Goal: Navigation & Orientation: Find specific page/section

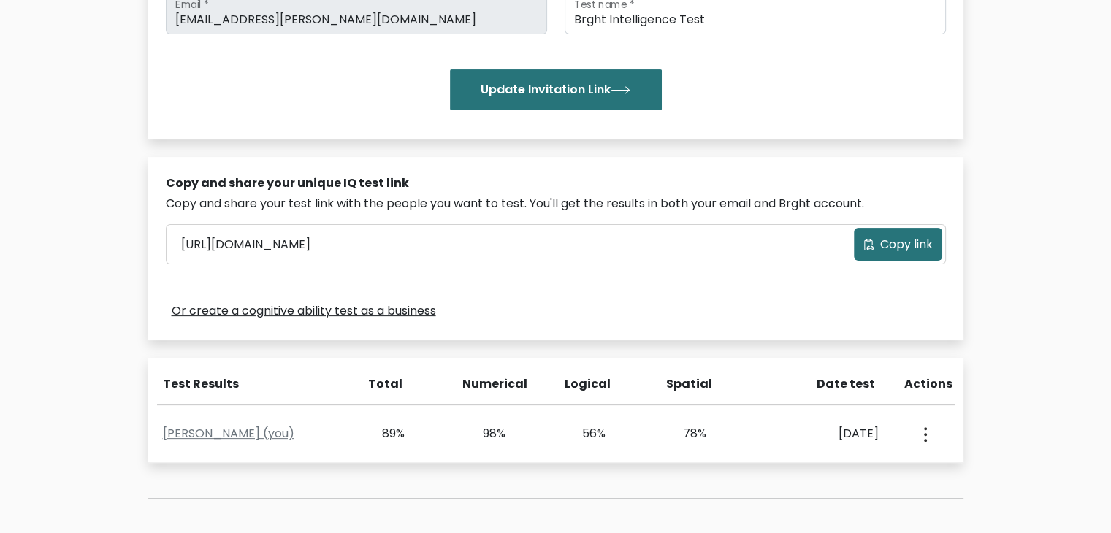
scroll to position [318, 0]
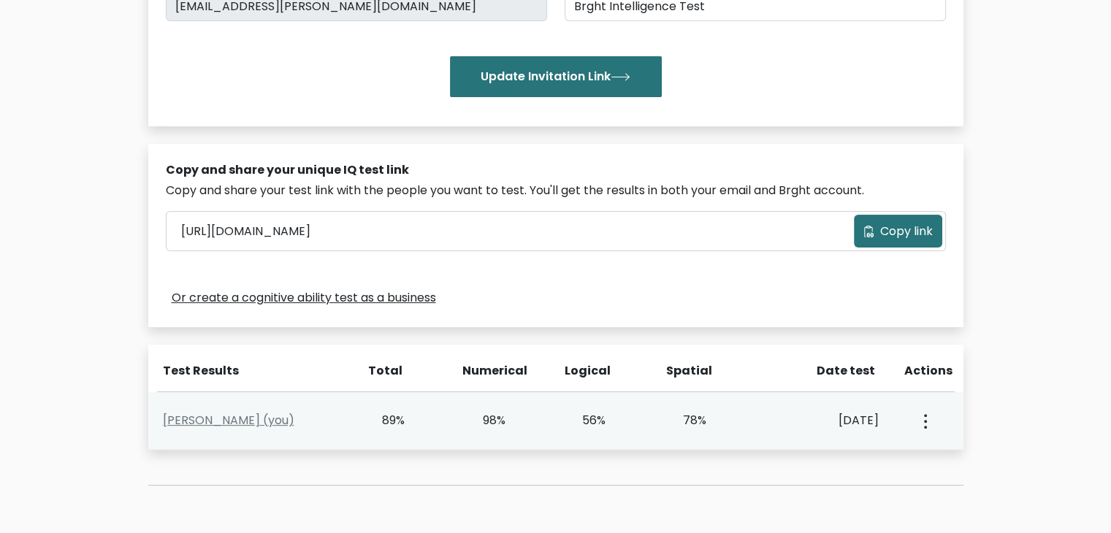
click at [915, 418] on div "View Profile" at bounding box center [924, 420] width 50 height 45
click at [922, 417] on button "button" at bounding box center [924, 420] width 12 height 45
click at [919, 465] on link "View Profile" at bounding box center [975, 462] width 115 height 23
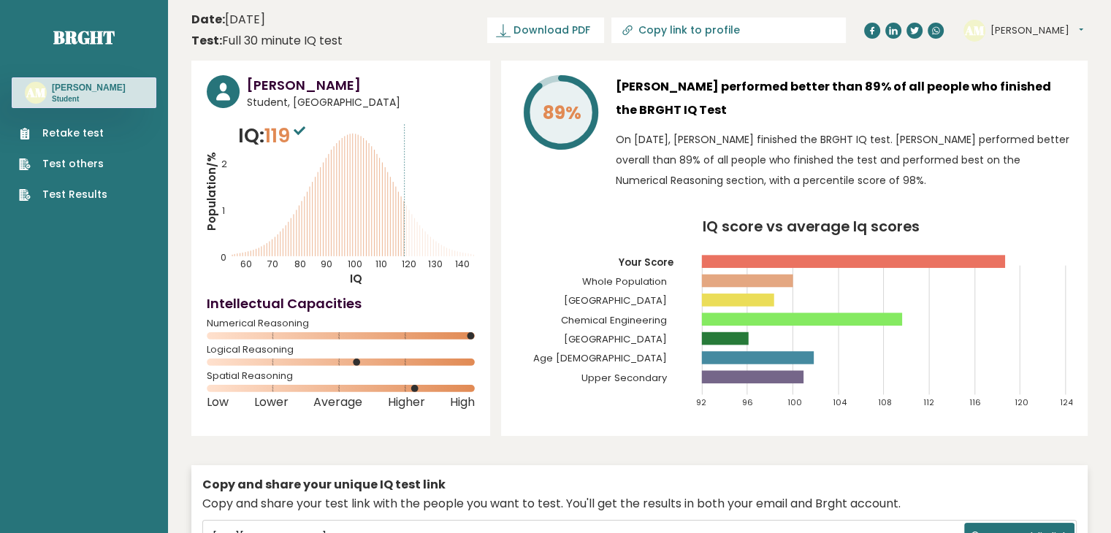
drag, startPoint x: 573, startPoint y: 376, endPoint x: 618, endPoint y: 380, distance: 45.5
click at [587, 375] on icon "IQ score vs average Iq scores 92 96 100 104 108 112 116 120 124 Your Score Whol…" at bounding box center [794, 321] width 556 height 202
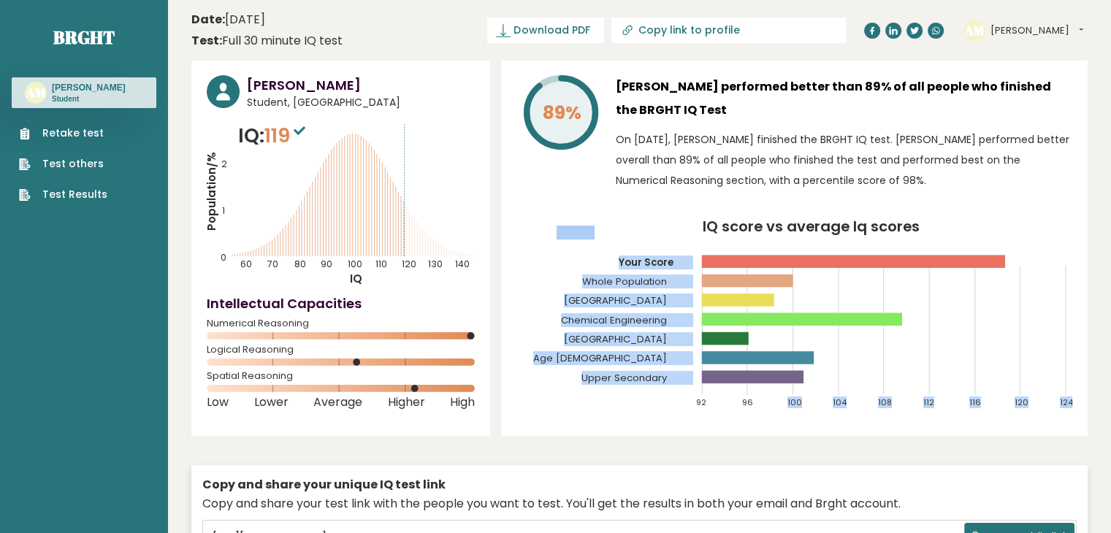
drag, startPoint x: 751, startPoint y: 340, endPoint x: 733, endPoint y: 354, distance: 22.8
click at [692, 342] on icon "IQ score vs average Iq scores 92 96 100 104 108 112 116 120 124 Your Score Whol…" at bounding box center [794, 321] width 556 height 202
click at [870, 344] on icon "IQ score vs average Iq scores 92 96 100 104 108 112 116 120 124 Your Score Whol…" at bounding box center [794, 321] width 556 height 202
click at [882, 342] on icon "IQ score vs average Iq scores 92 96 100 104 108 112 116 120 124 Your Score Whol…" at bounding box center [794, 321] width 556 height 202
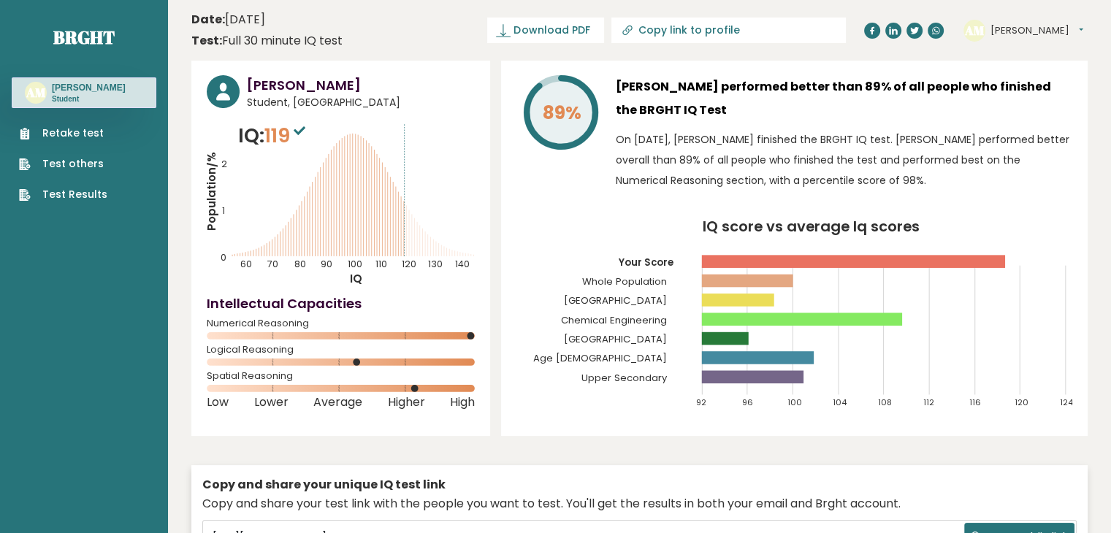
click at [824, 421] on div "89% [PERSON_NAME] performed better than 89% of all people who finished the BRGH…" at bounding box center [794, 248] width 586 height 375
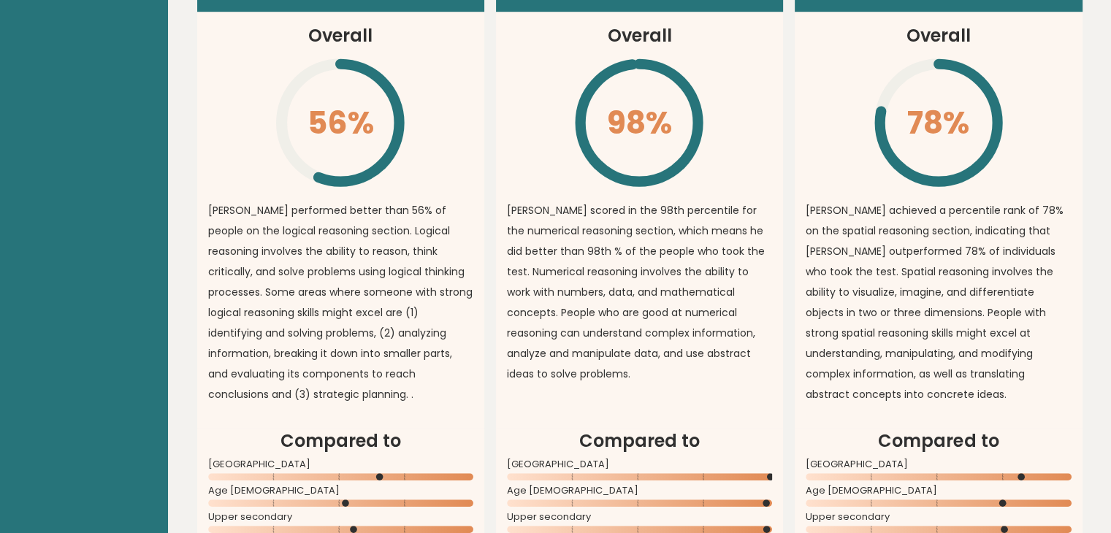
scroll to position [1241, 0]
